Goal: Navigation & Orientation: Understand site structure

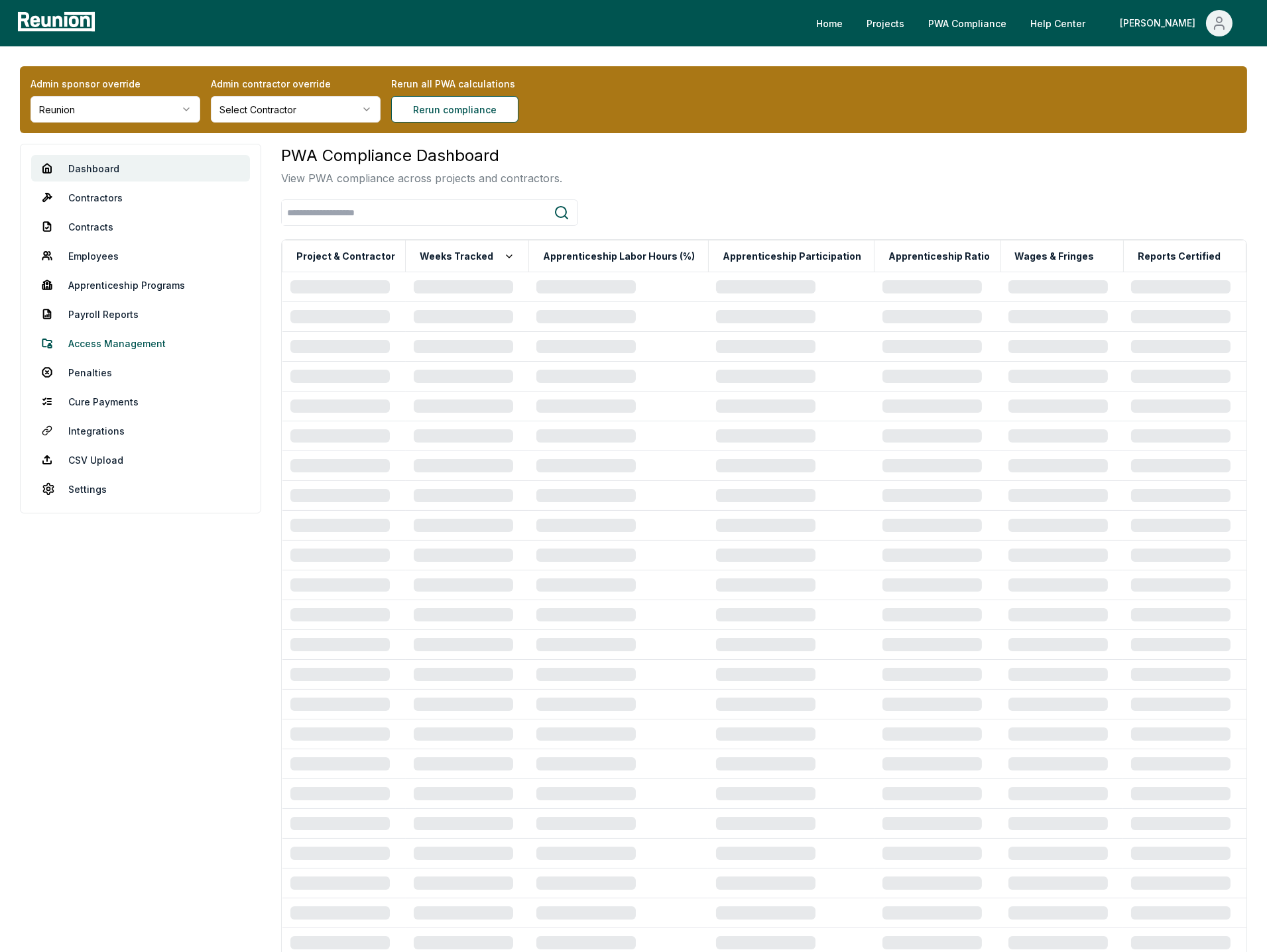
click at [101, 348] on link "Access Management" at bounding box center [140, 344] width 219 height 27
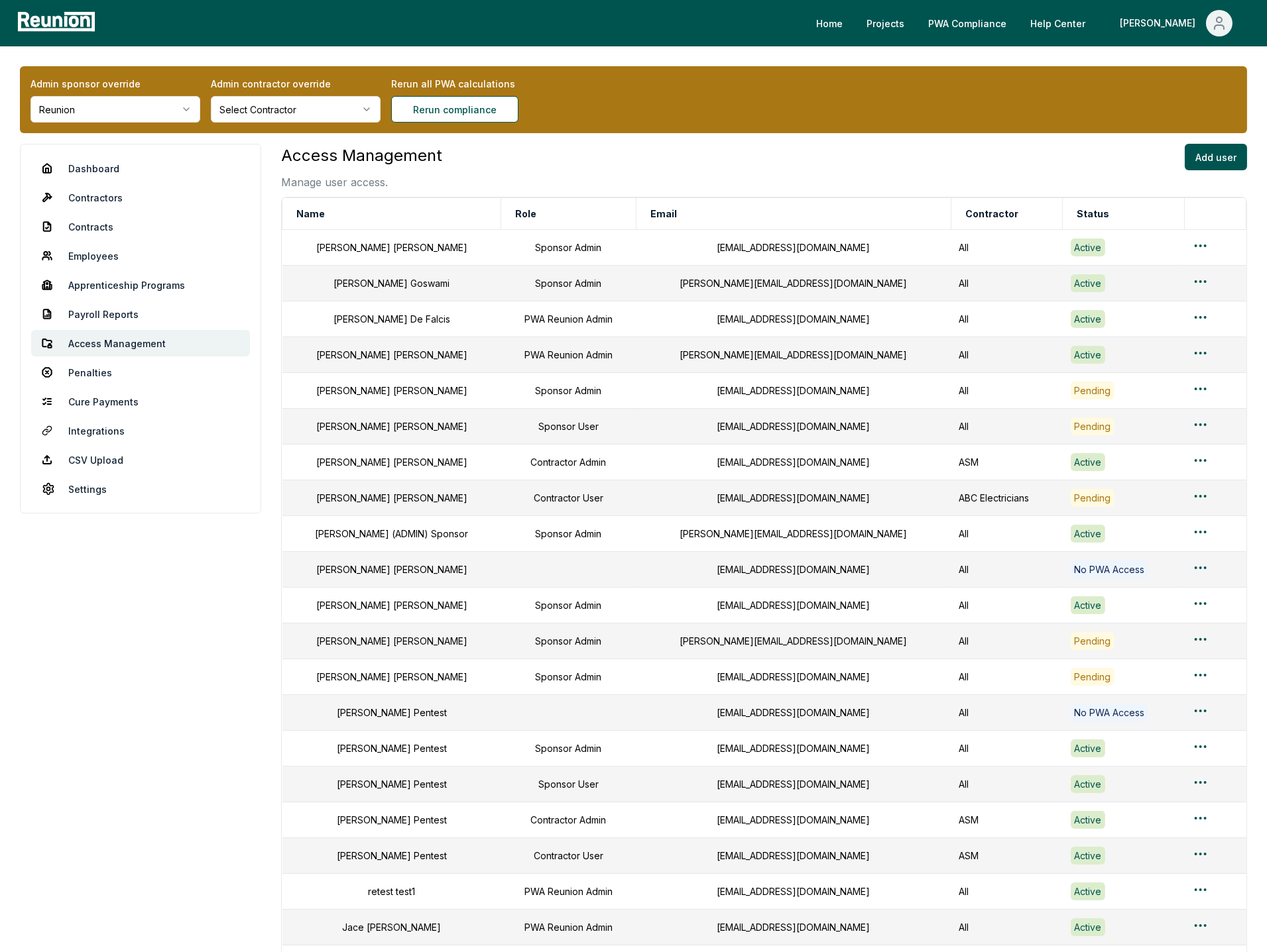
click at [169, 113] on html "Please visit us on your desktop We're working on making our marketplace mobile-…" at bounding box center [633, 679] width 1267 height 1358
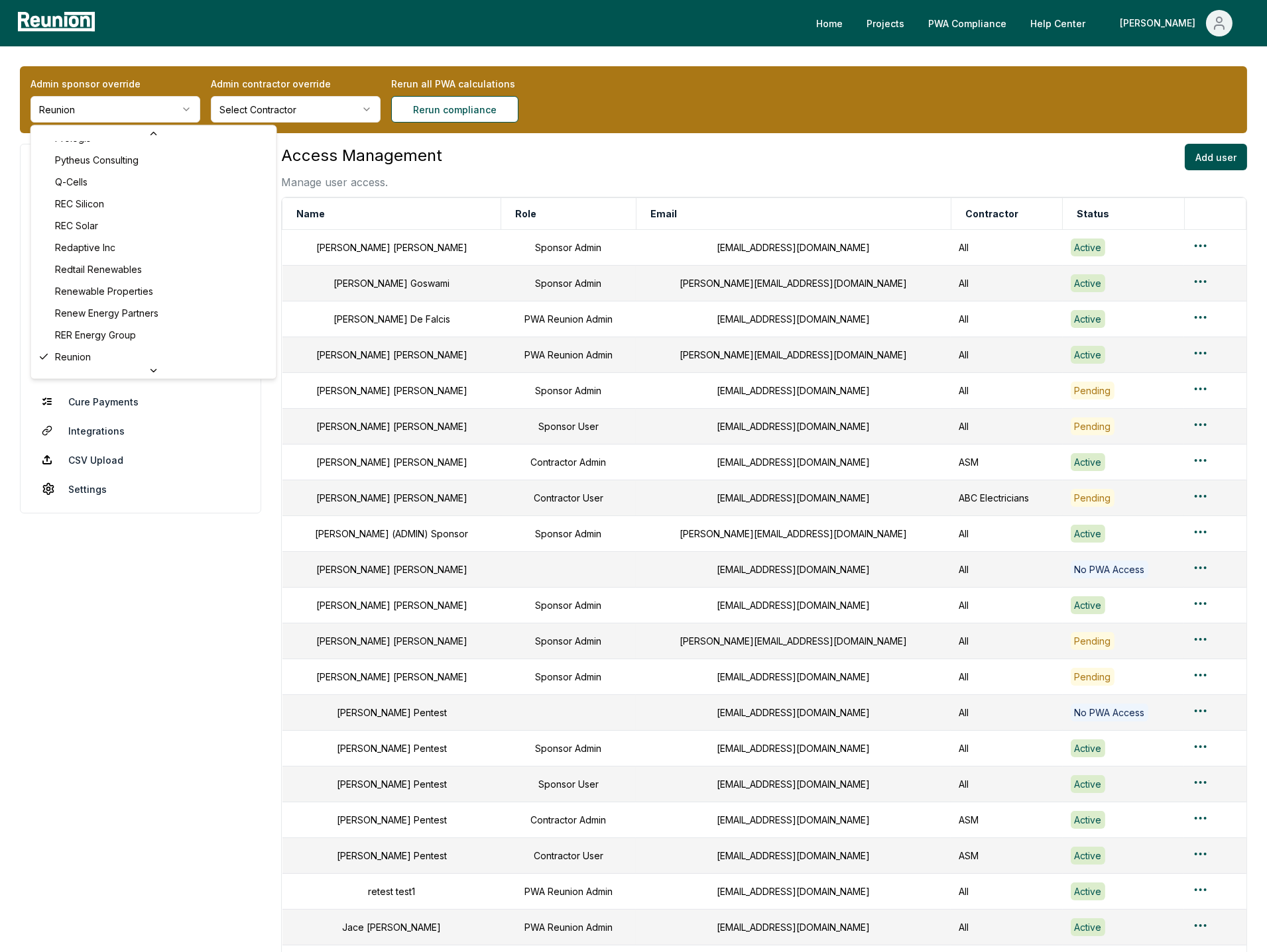
scroll to position [4338, 0]
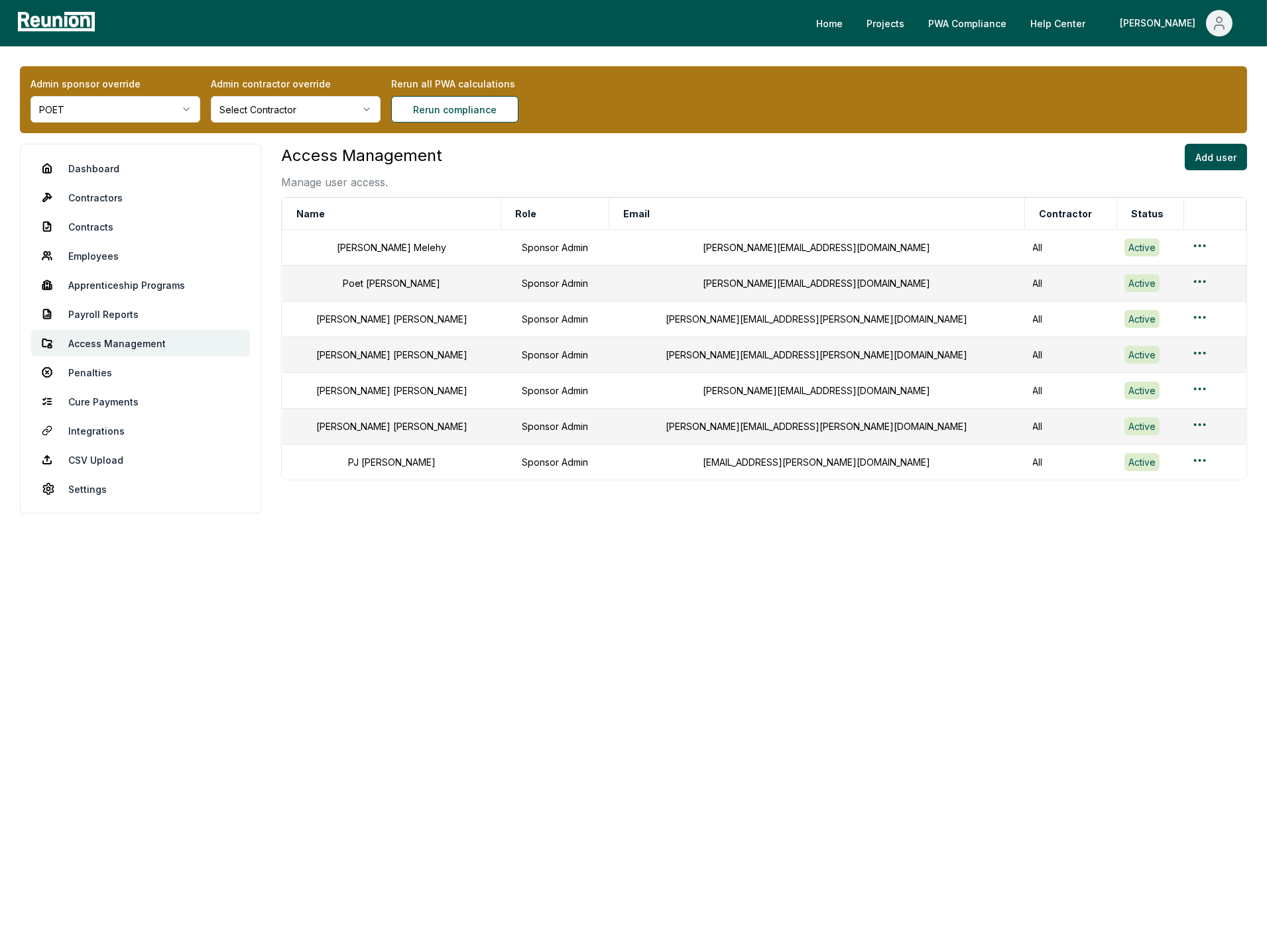
click at [379, 434] on div "[PERSON_NAME]" at bounding box center [391, 427] width 203 height 14
click at [381, 468] on div "[PERSON_NAME]" at bounding box center [391, 462] width 203 height 14
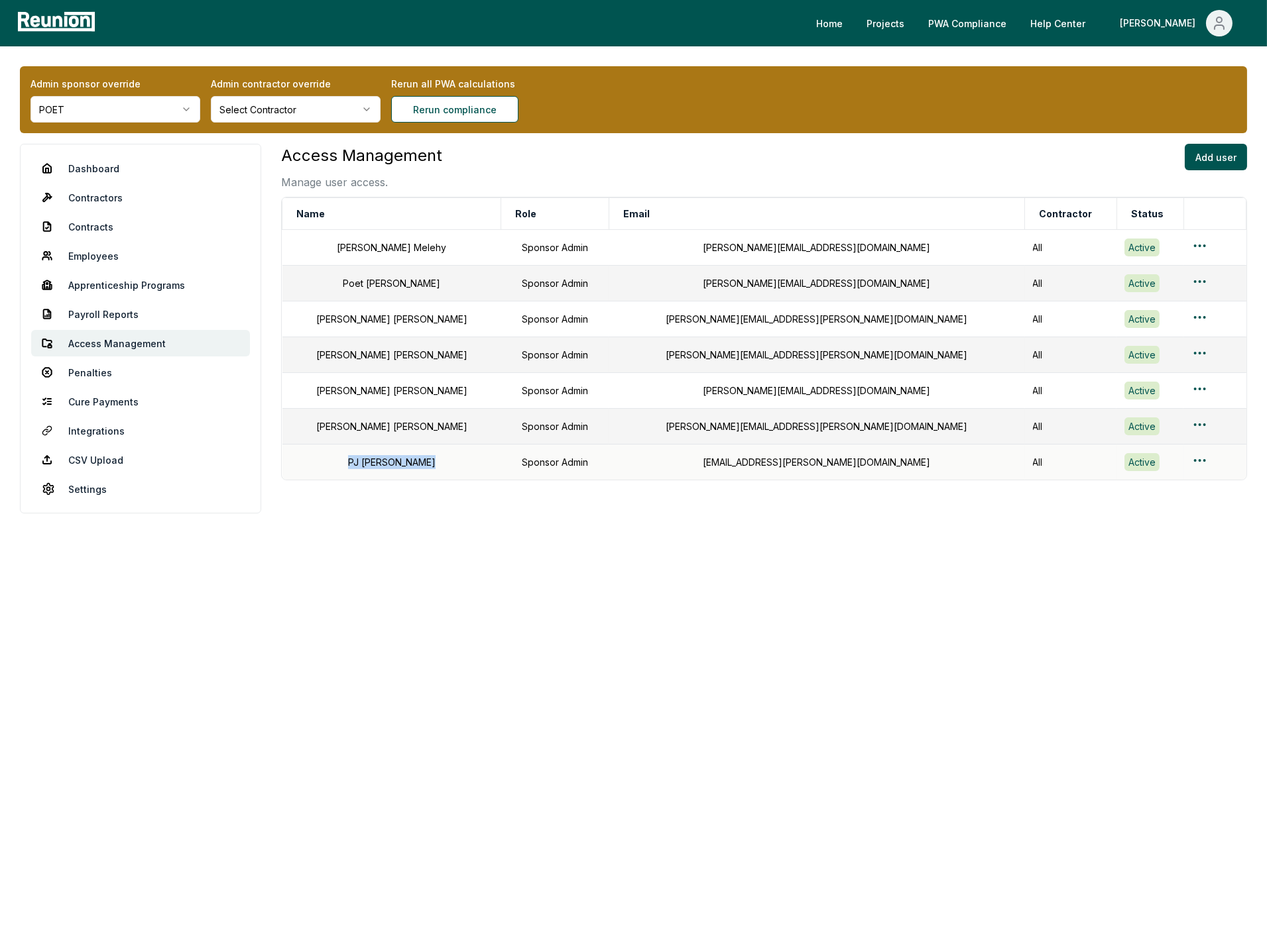
click at [381, 468] on div "[PERSON_NAME]" at bounding box center [391, 462] width 203 height 14
click at [443, 469] on div "[PERSON_NAME]" at bounding box center [391, 462] width 203 height 14
click at [382, 434] on div "[PERSON_NAME]" at bounding box center [391, 427] width 203 height 14
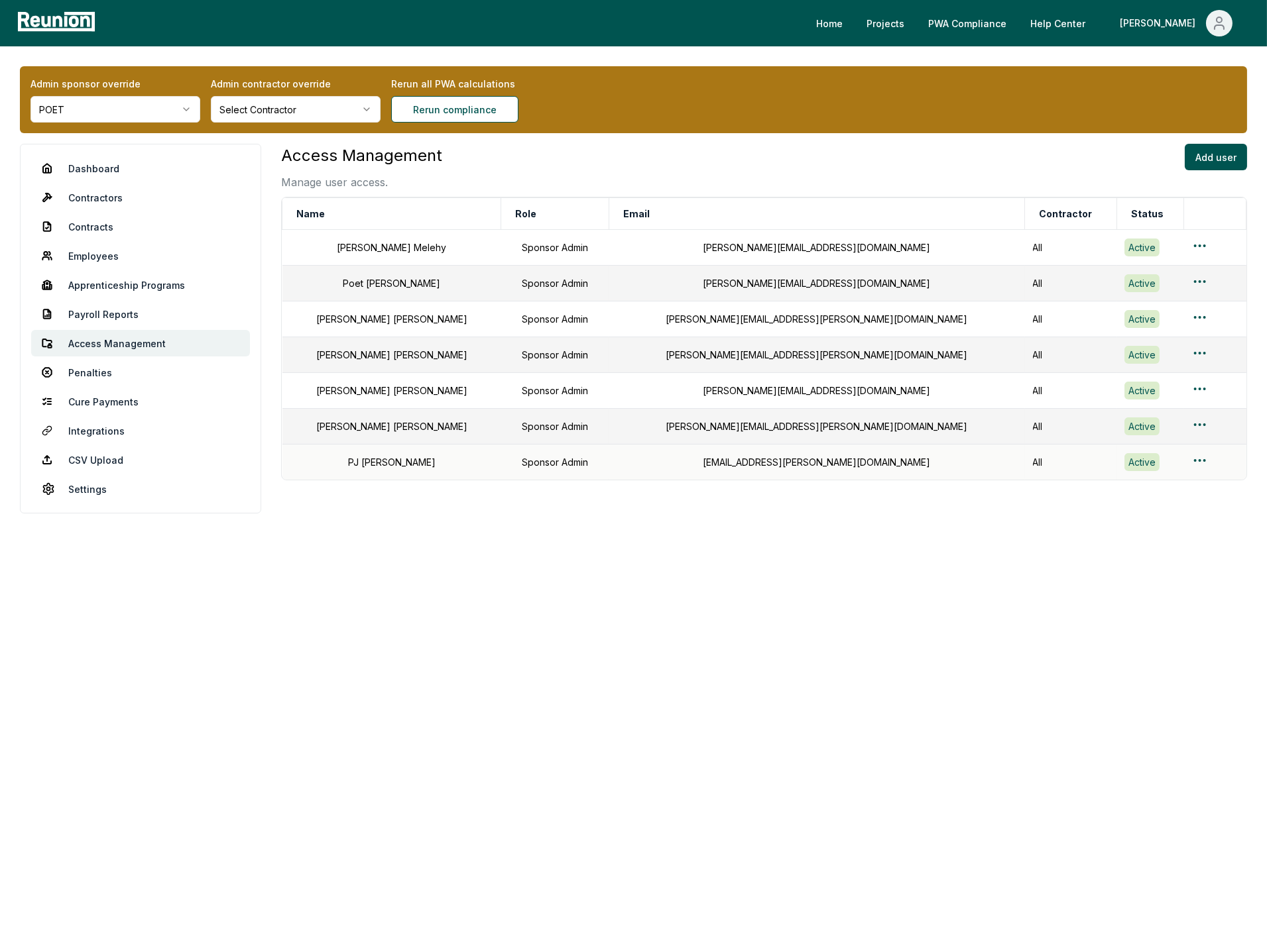
click at [386, 466] on div "[PERSON_NAME]" at bounding box center [391, 462] width 203 height 14
click at [387, 434] on div "[PERSON_NAME]" at bounding box center [391, 427] width 203 height 14
click at [393, 467] on div "[PERSON_NAME]" at bounding box center [391, 462] width 203 height 14
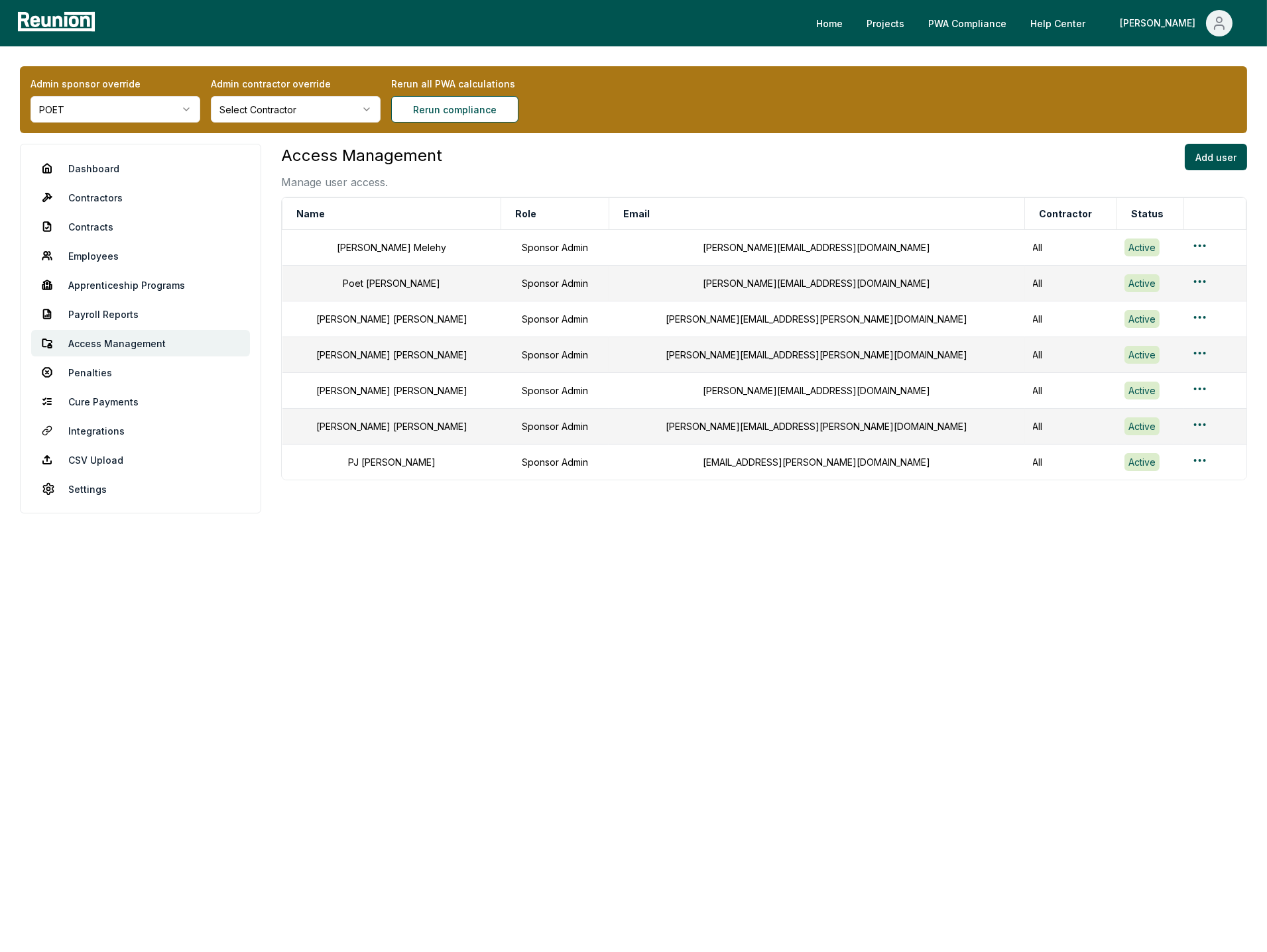
click at [444, 434] on div "[PERSON_NAME]" at bounding box center [391, 427] width 203 height 14
click at [86, 220] on link "Contracts" at bounding box center [140, 227] width 219 height 27
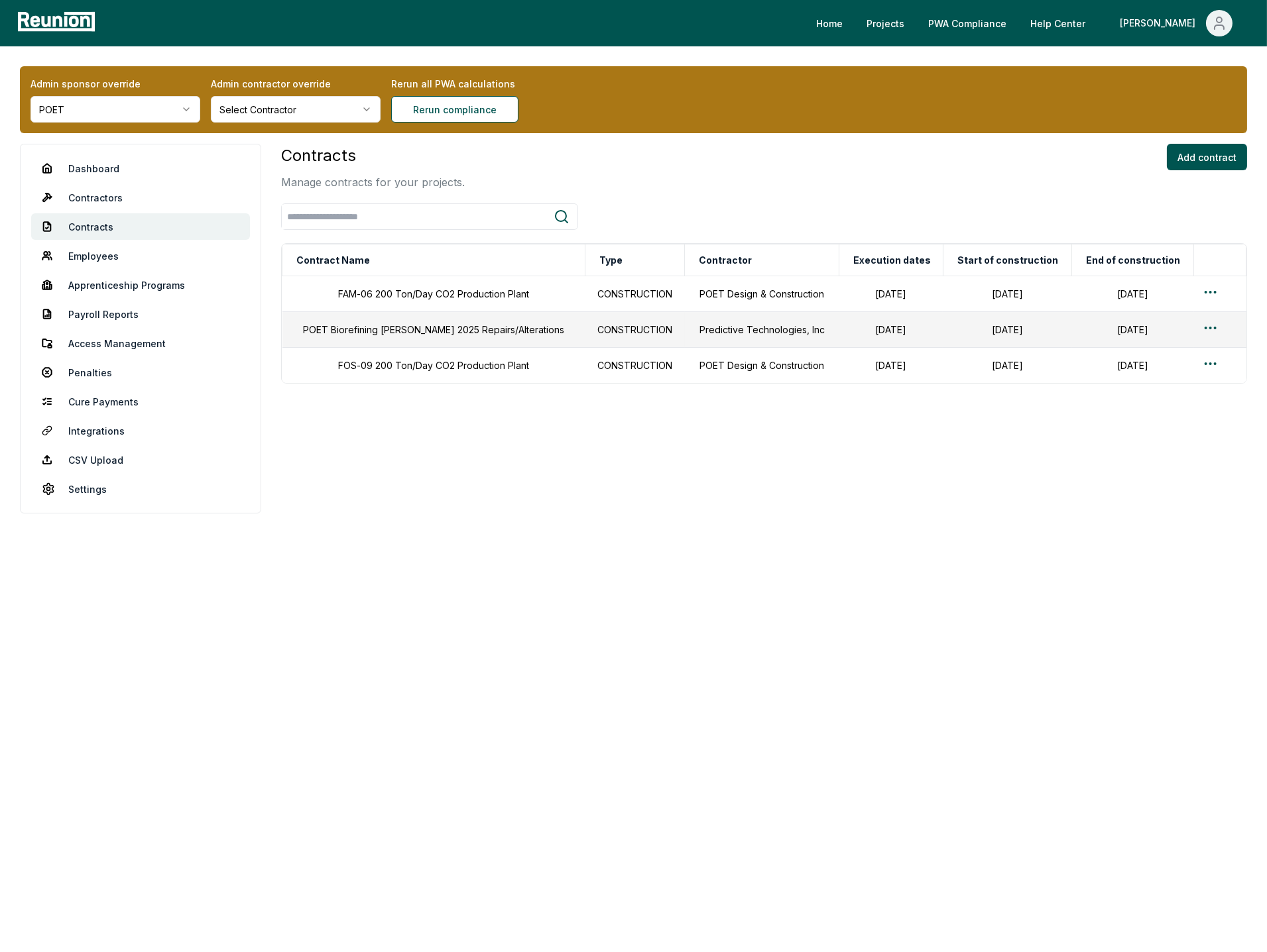
click at [650, 512] on div "Contracts Manage contracts for your projects. Add contract Contract Name Type C…" at bounding box center [764, 329] width 966 height 370
click at [115, 314] on link "Payroll Reports" at bounding box center [140, 314] width 219 height 27
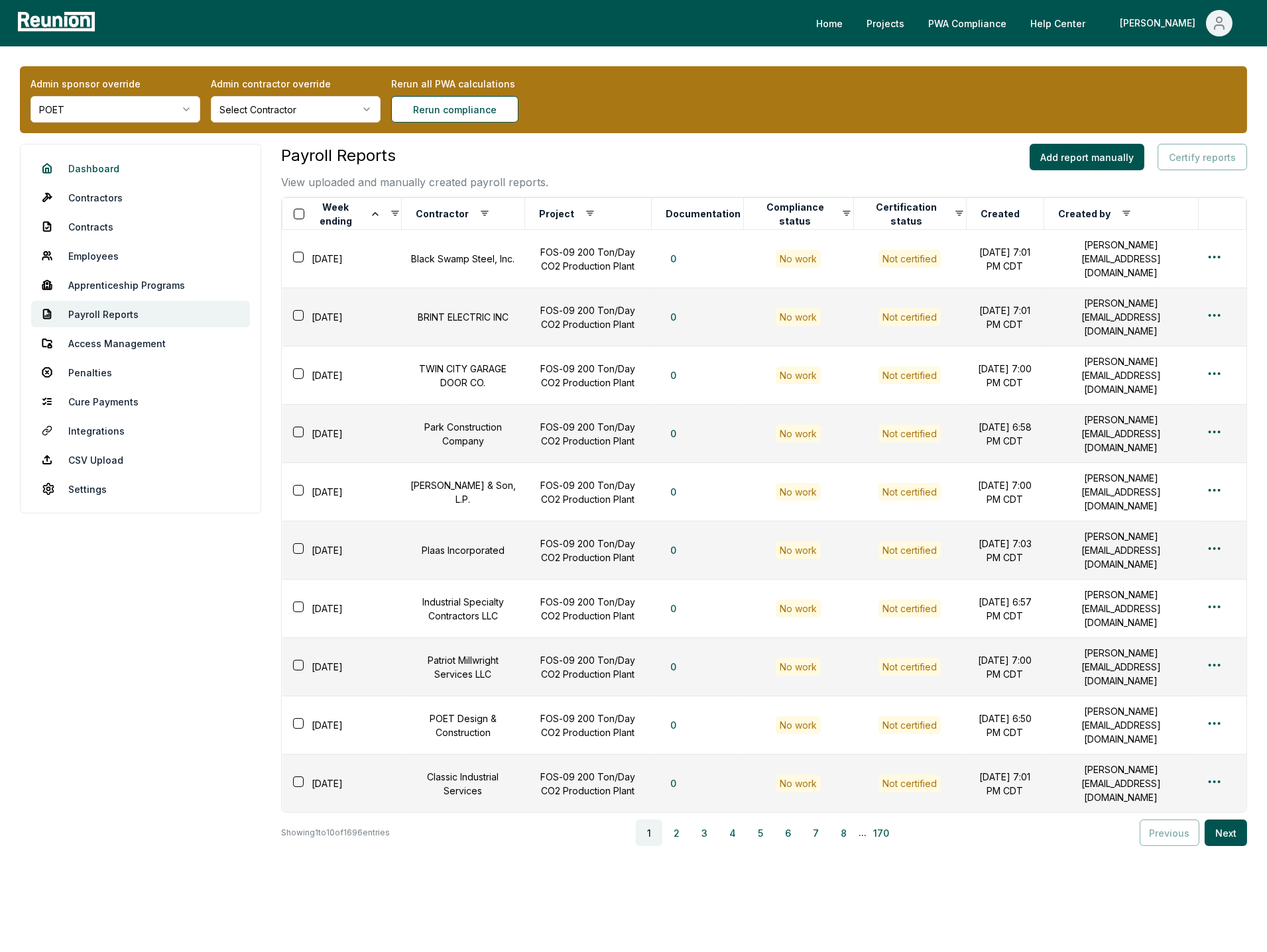
click at [95, 163] on link "Dashboard" at bounding box center [140, 168] width 219 height 27
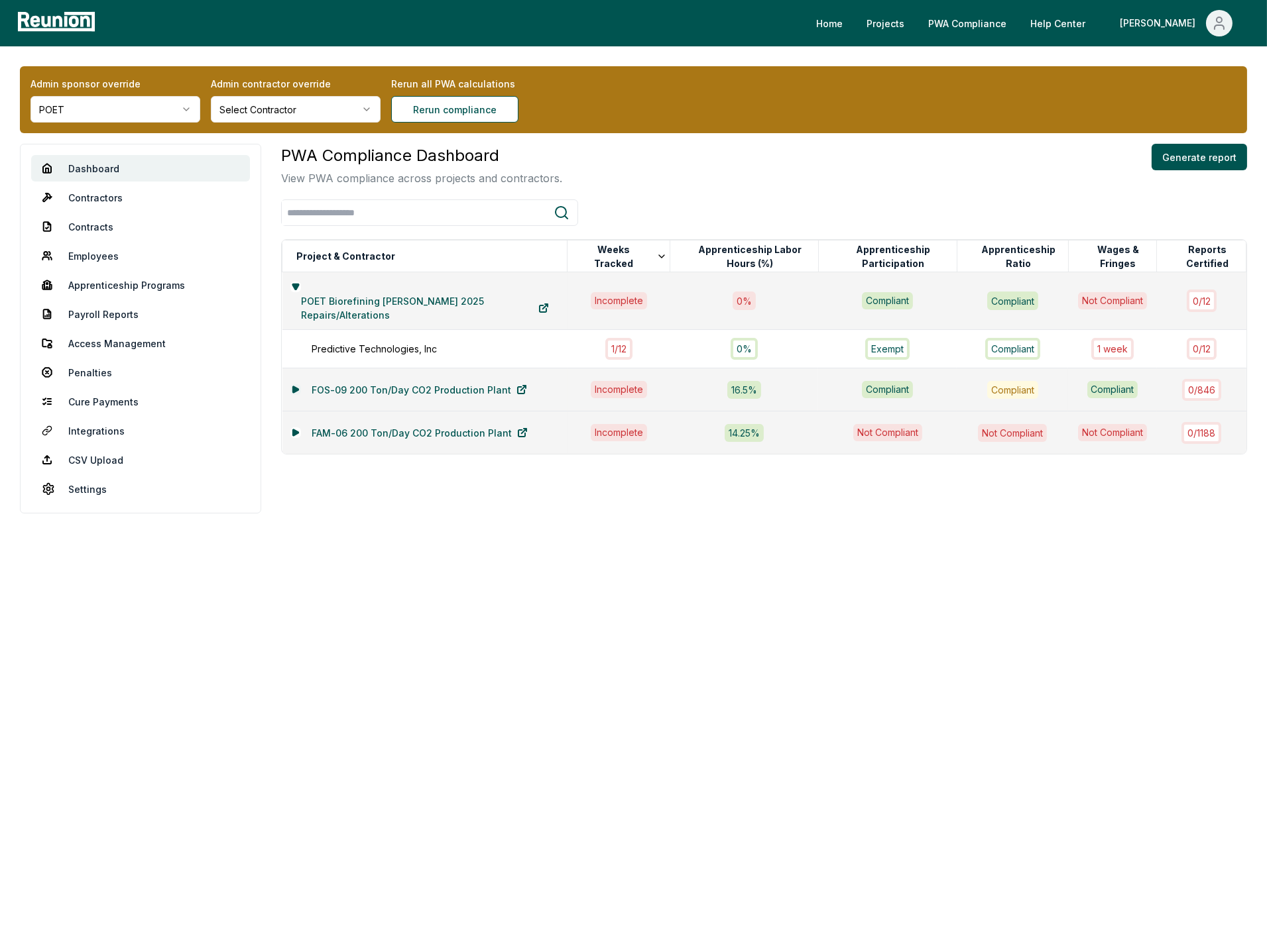
click at [296, 389] on icon at bounding box center [296, 389] width 6 height 6
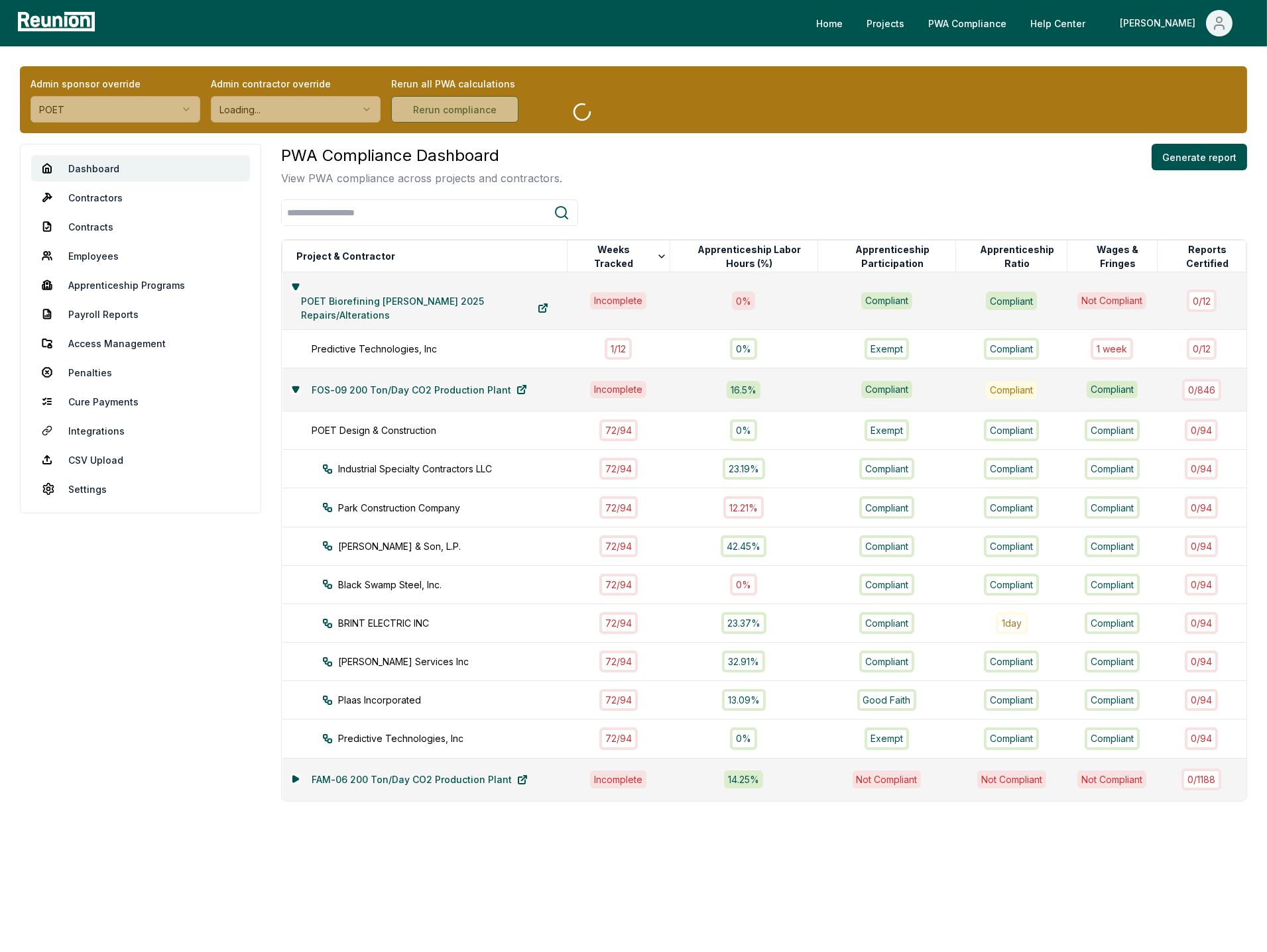
click at [700, 220] on div at bounding box center [764, 213] width 966 height 27
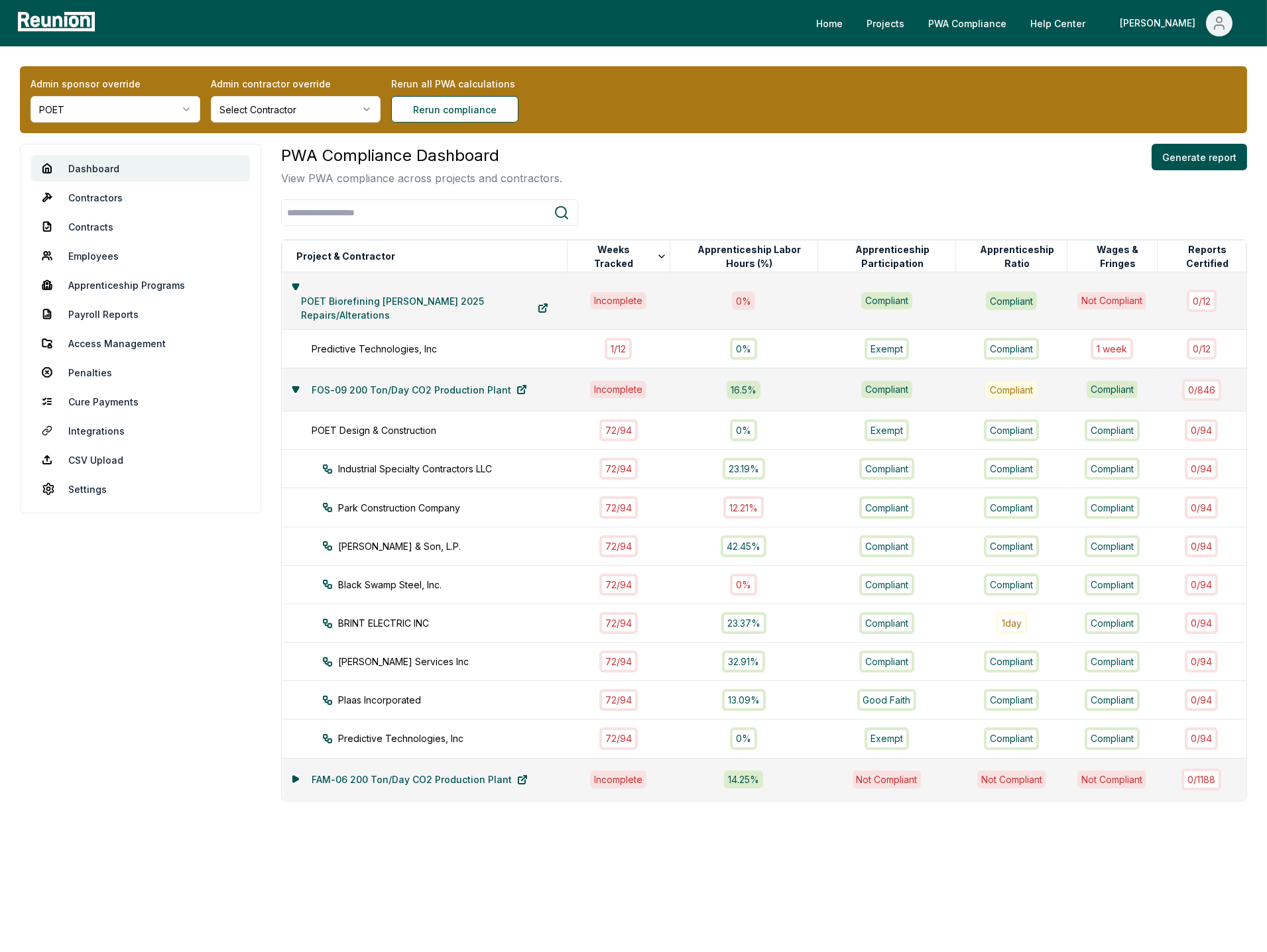
click at [941, 207] on div at bounding box center [764, 213] width 966 height 27
